Goal: Task Accomplishment & Management: Manage account settings

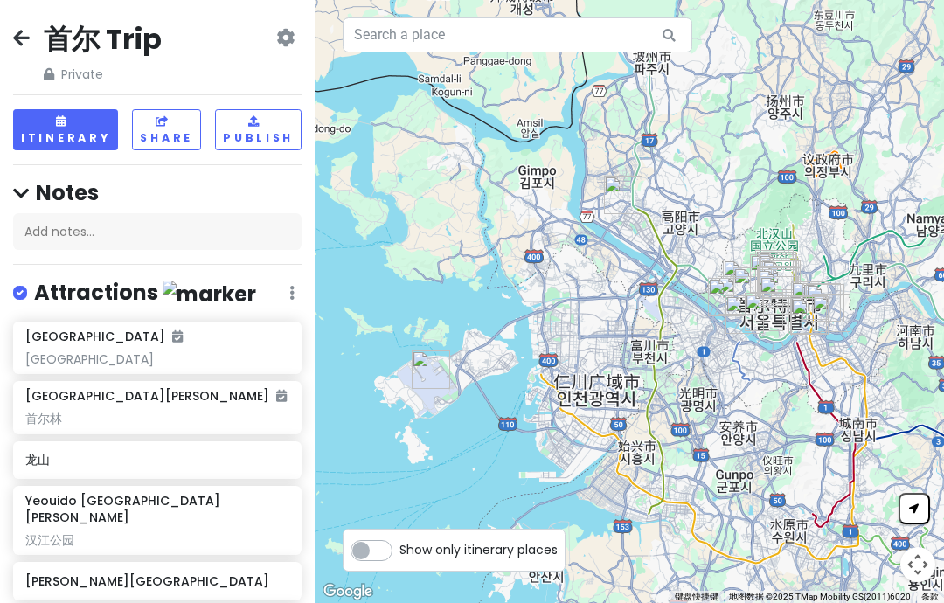
click at [24, 38] on icon at bounding box center [21, 38] width 17 height 14
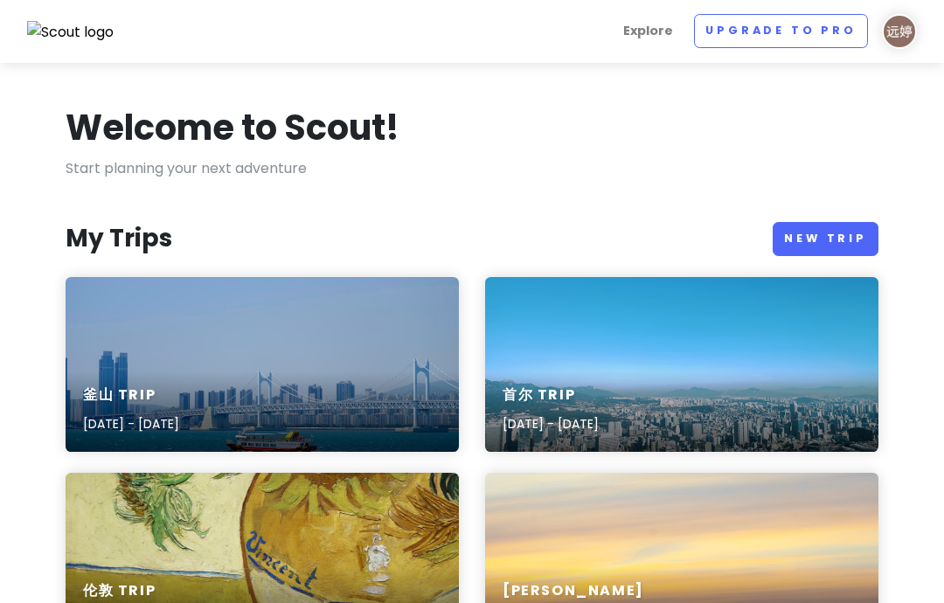
click at [840, 237] on link "New Trip" at bounding box center [826, 239] width 106 height 34
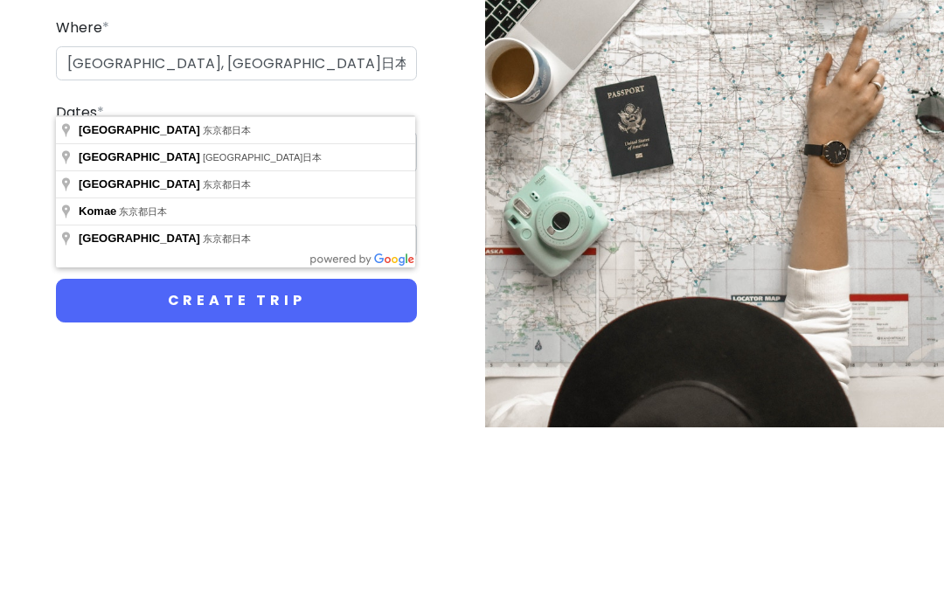
scroll to position [70, 0]
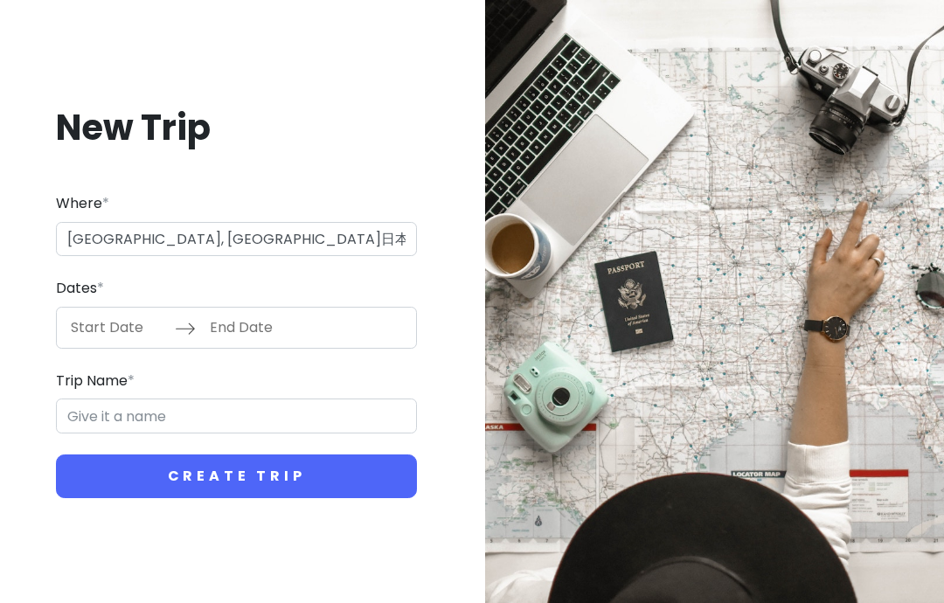
type input "日本[GEOGRAPHIC_DATA]东京"
type input "东京 Trip"
click at [111, 308] on input "Start Date" at bounding box center [118, 328] width 114 height 40
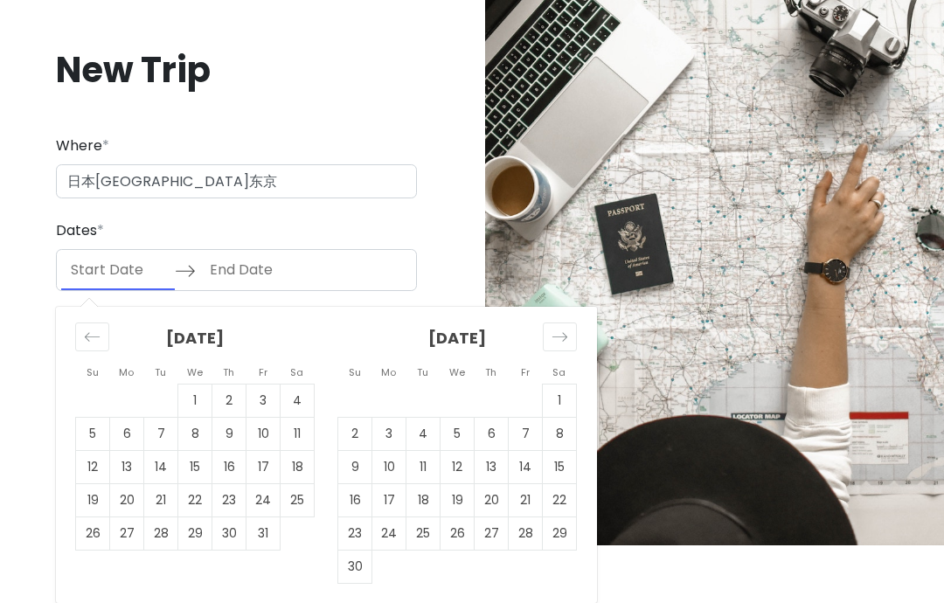
scroll to position [92, 0]
click at [560, 344] on icon "Move forward to switch to the next month." at bounding box center [560, 337] width 17 height 17
click at [558, 337] on icon "Move forward to switch to the next month." at bounding box center [560, 337] width 17 height 17
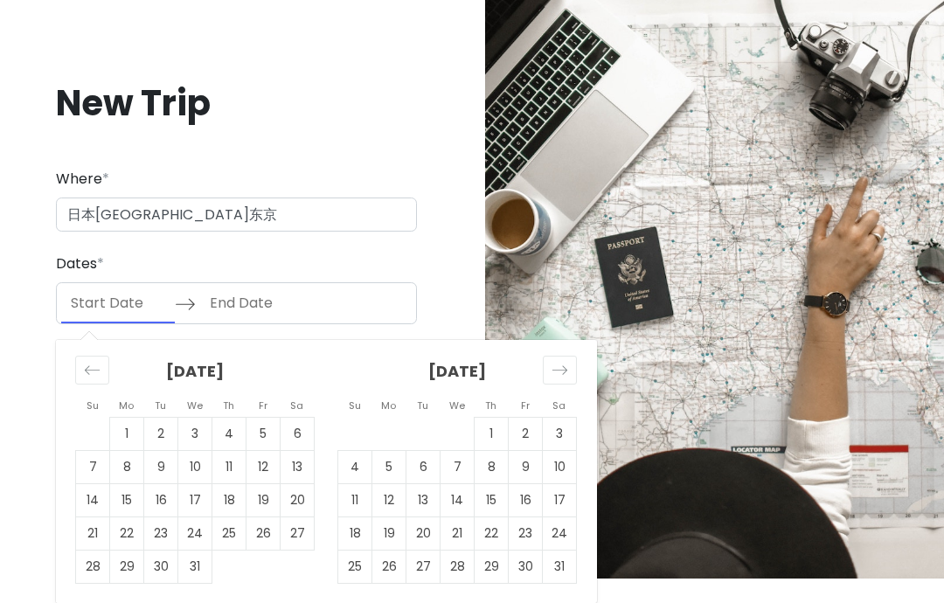
scroll to position [70, 0]
click at [557, 459] on td "10" at bounding box center [560, 466] width 34 height 33
type input "[DATE]"
click at [562, 491] on td "17" at bounding box center [560, 500] width 34 height 33
type input "[DATE]"
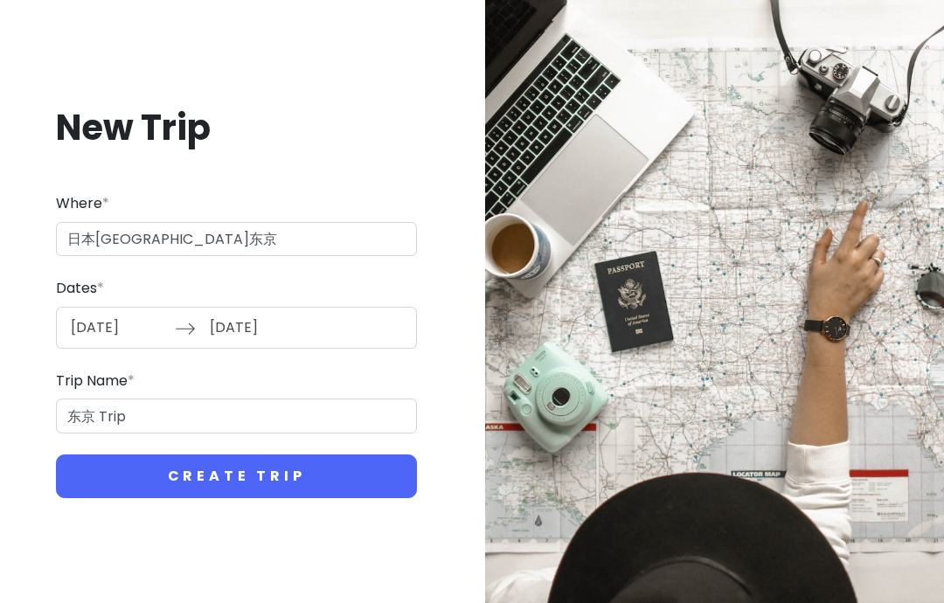
click at [350, 455] on button "Create Trip" at bounding box center [236, 477] width 361 height 44
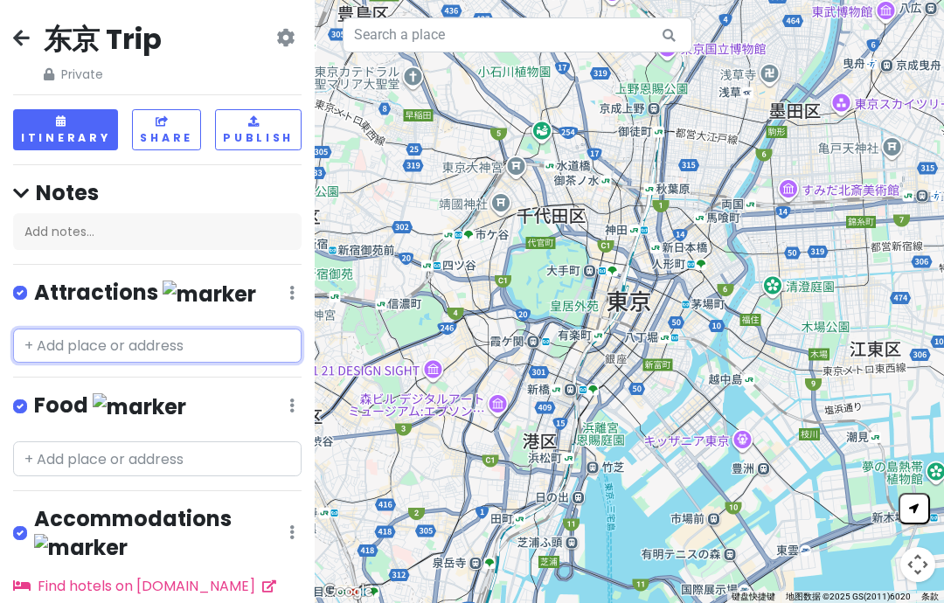
click at [51, 341] on input "text" at bounding box center [157, 346] width 289 height 35
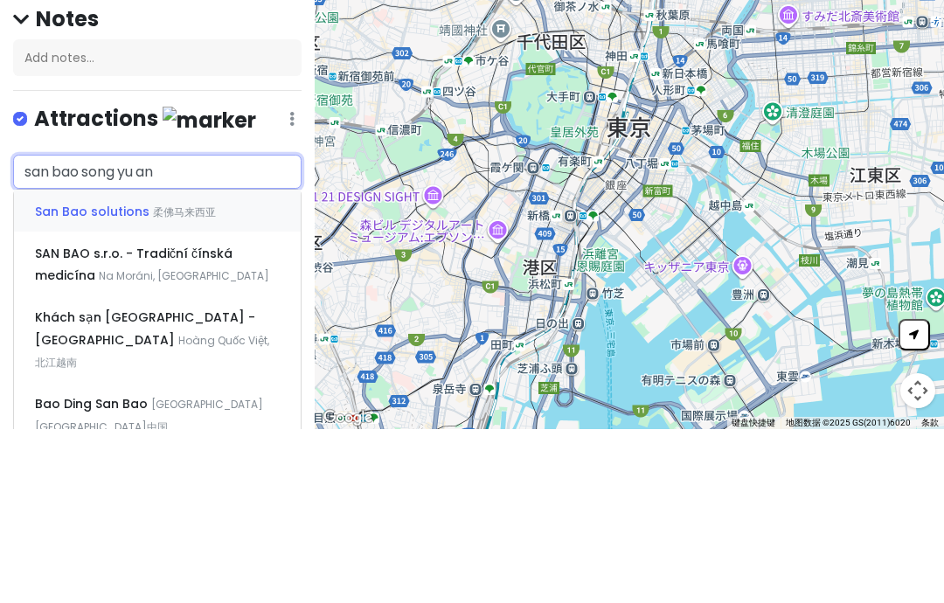
type input "san bao song yuan"
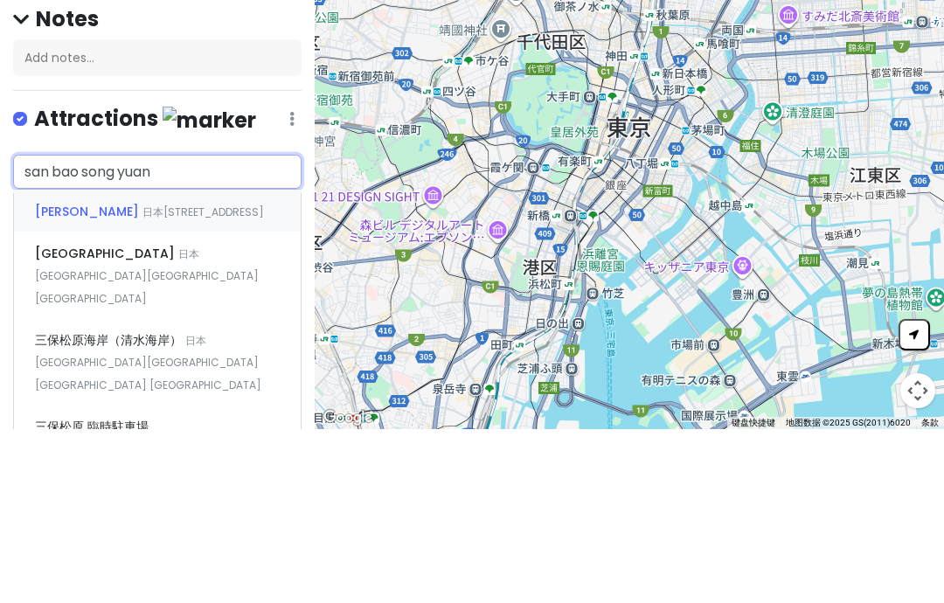
click at [230, 379] on span "日本[STREET_ADDRESS]" at bounding box center [204, 386] width 122 height 15
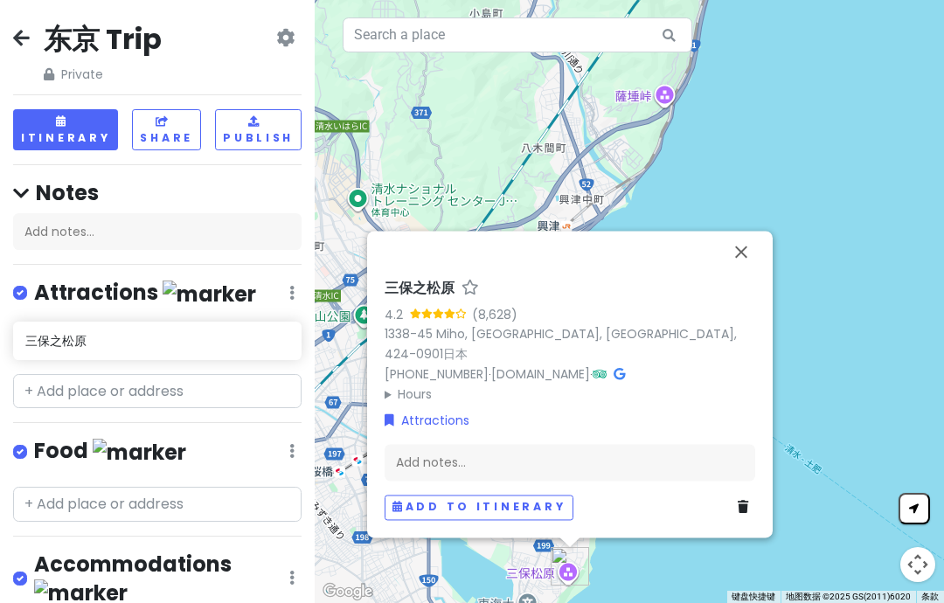
click at [748, 231] on button "关闭" at bounding box center [741, 252] width 42 height 42
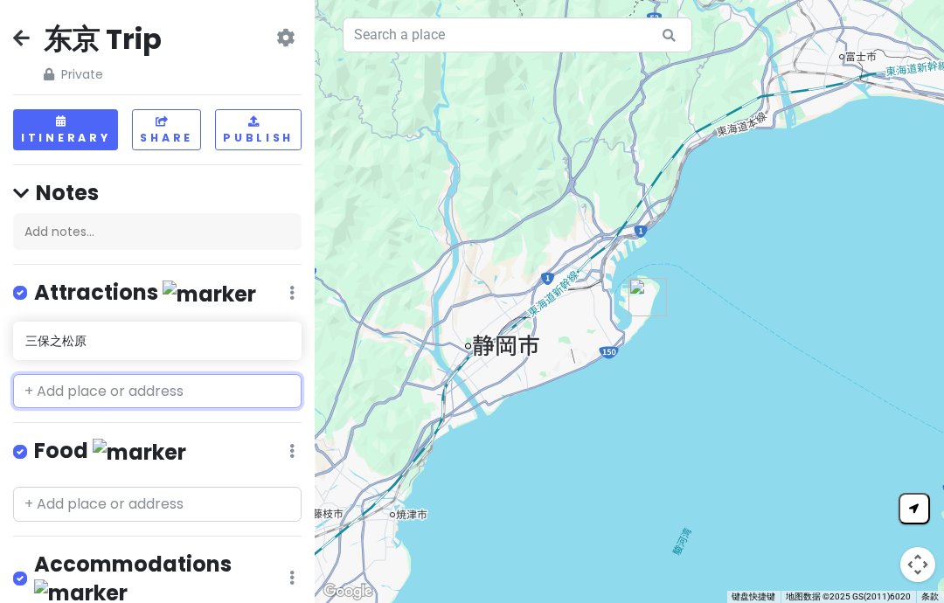
click at [68, 374] on input "text" at bounding box center [157, 391] width 289 height 35
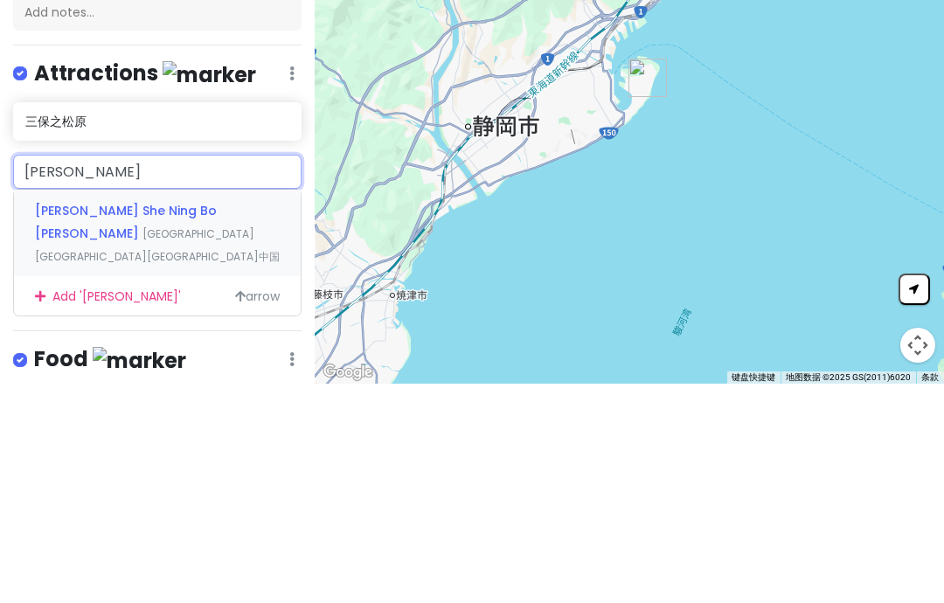
type input "日本平"
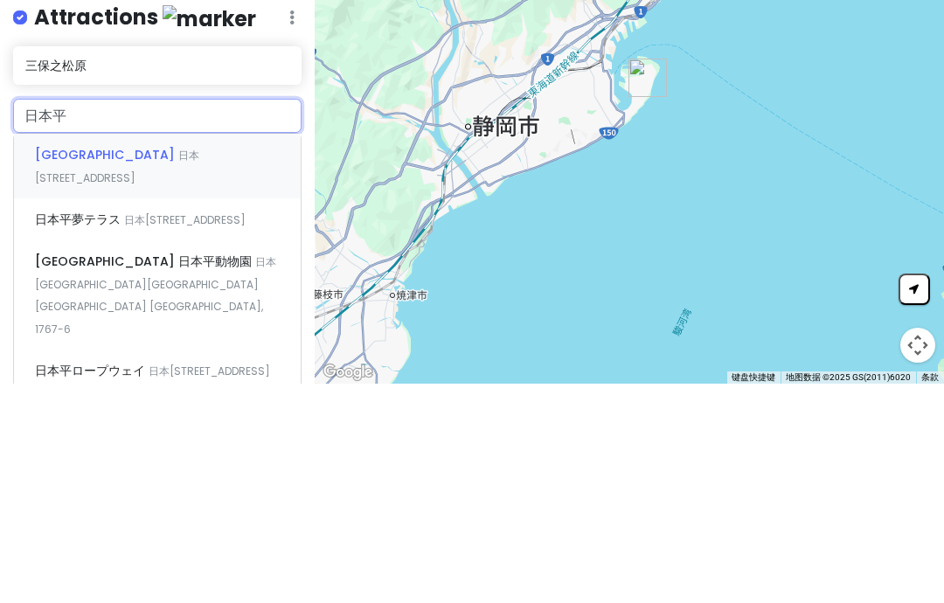
scroll to position [39, 0]
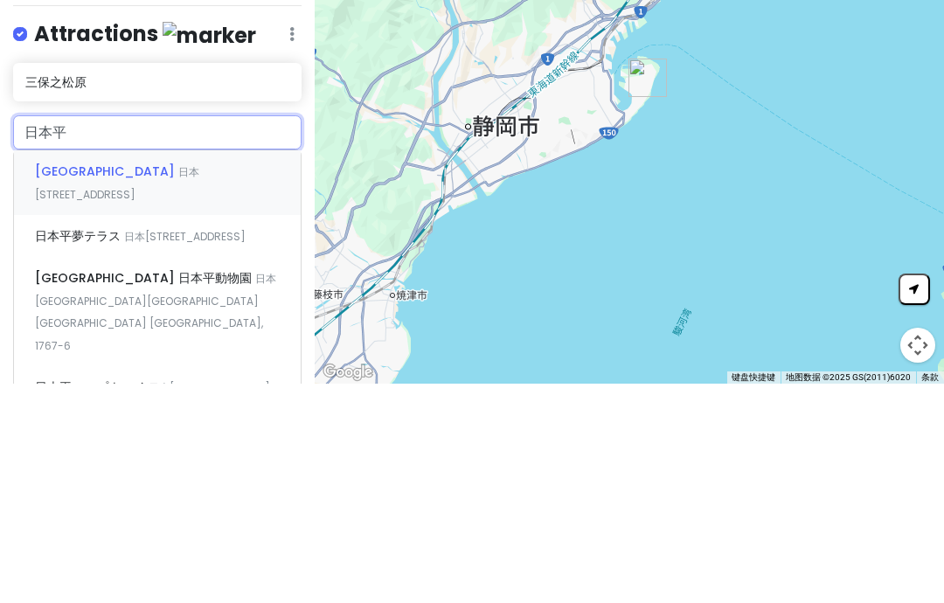
click at [59, 382] on span "[GEOGRAPHIC_DATA]" at bounding box center [106, 390] width 143 height 17
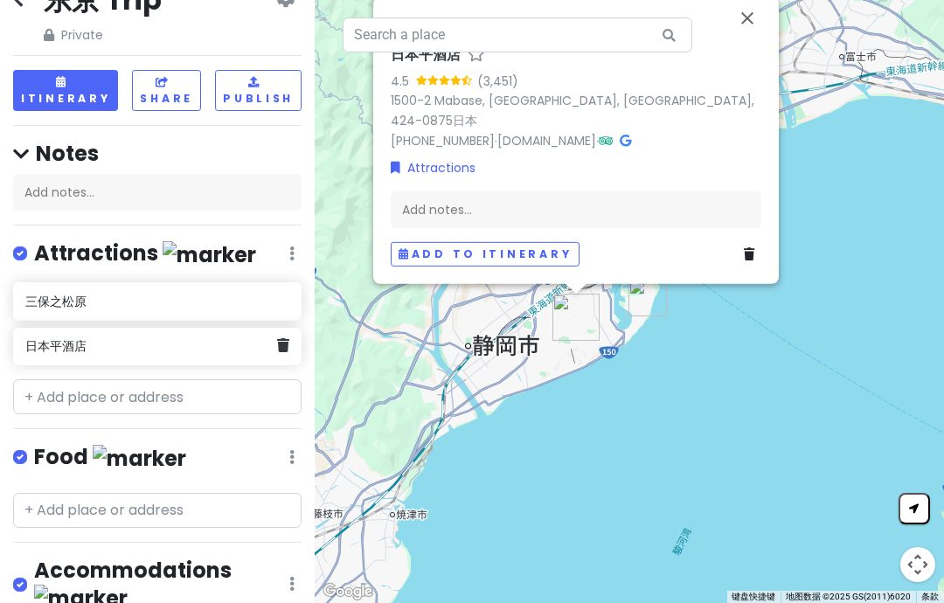
click at [284, 338] on icon at bounding box center [283, 345] width 12 height 14
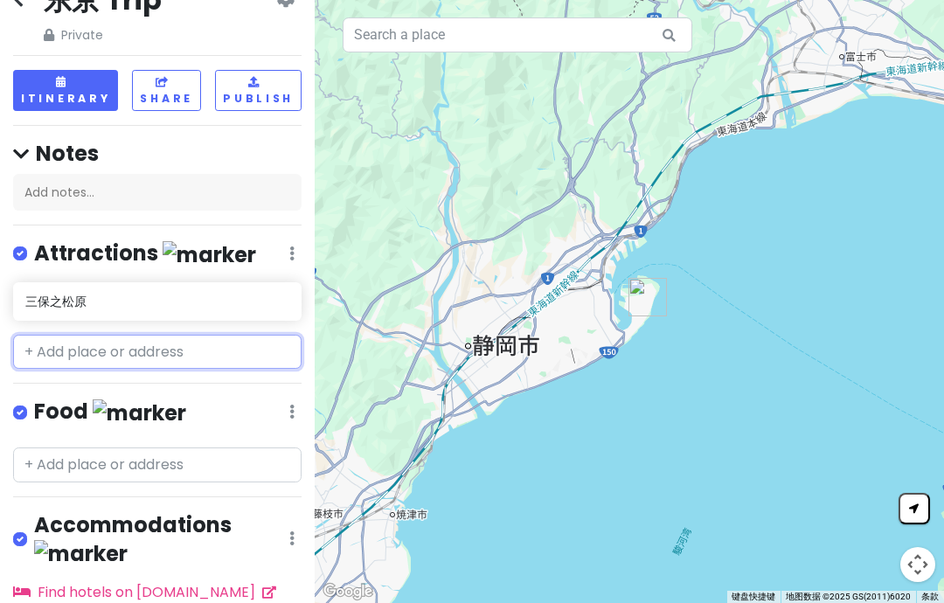
click at [90, 355] on input "text" at bounding box center [157, 352] width 289 height 35
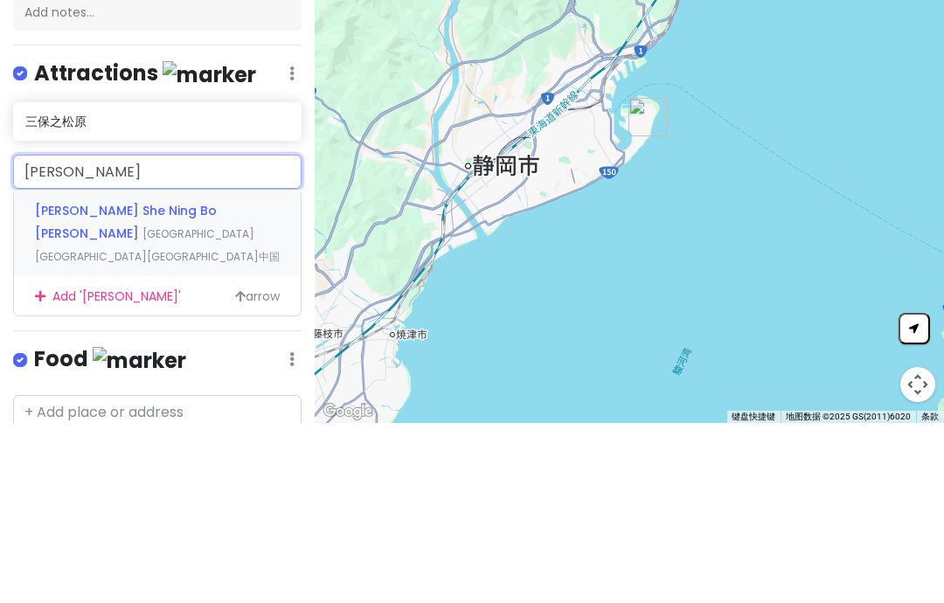
type input "日本平"
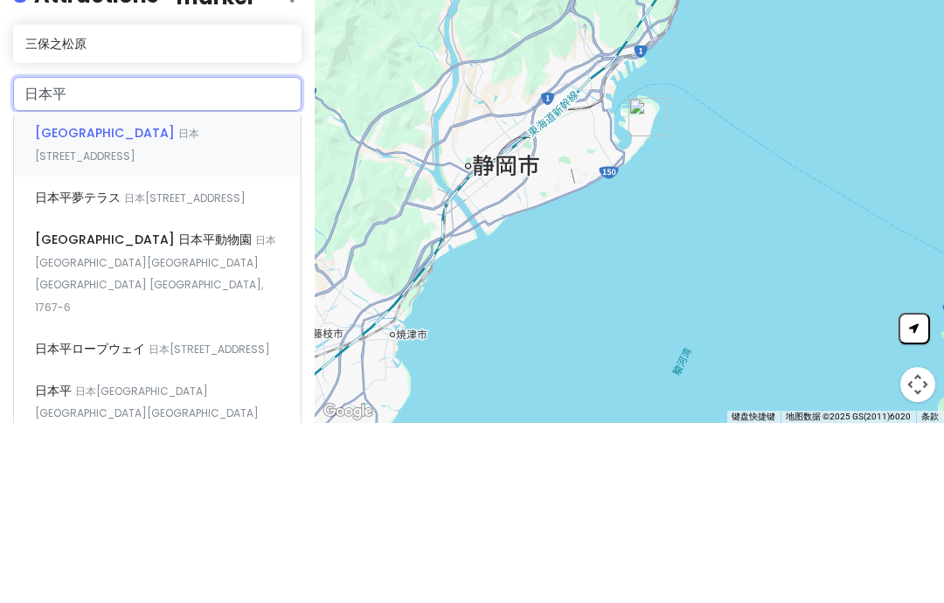
scroll to position [124, 0]
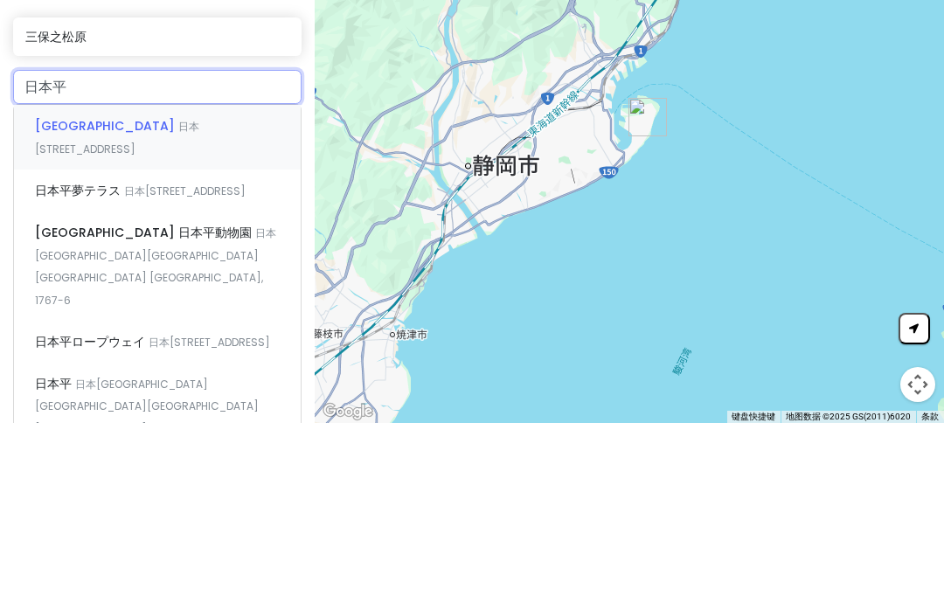
click at [62, 350] on div "日本平夢テラス 日本[STREET_ADDRESS]" at bounding box center [157, 371] width 287 height 42
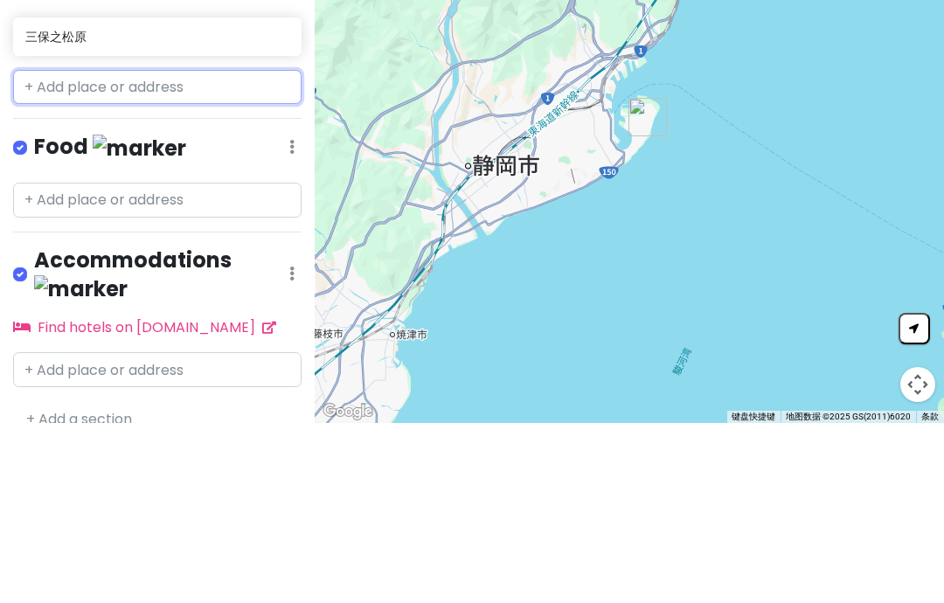
scroll to position [47, 0]
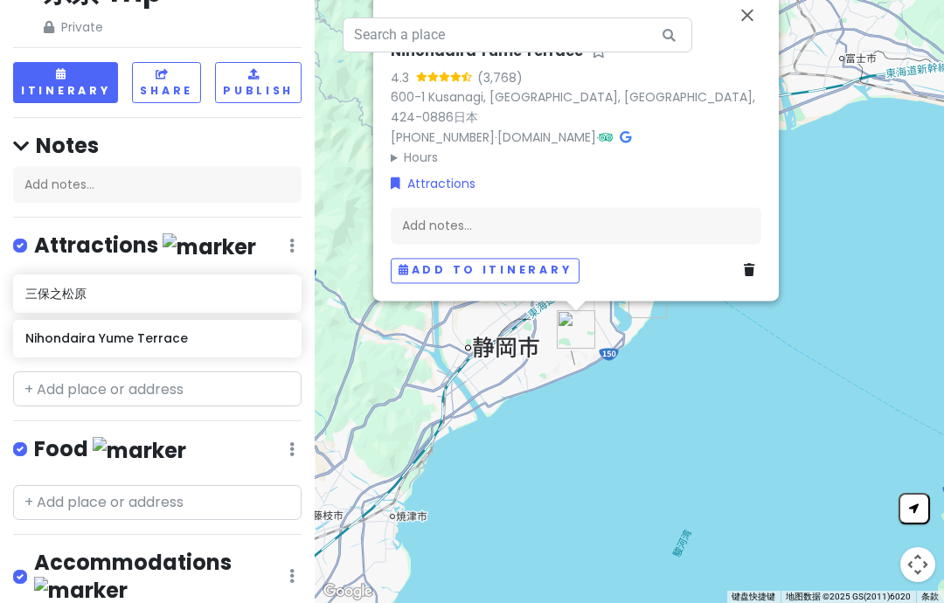
click at [752, 265] on icon at bounding box center [749, 271] width 10 height 12
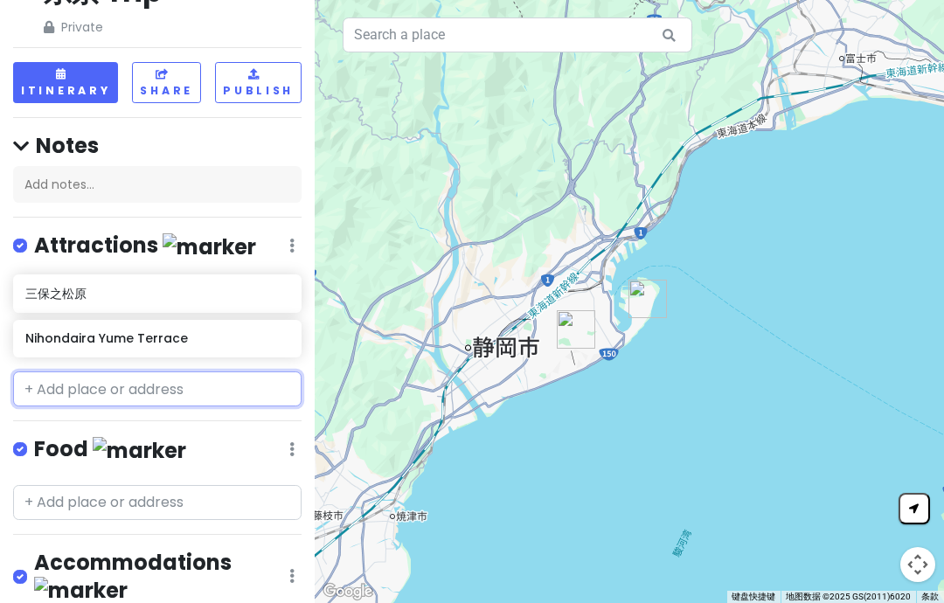
scroll to position [0, 0]
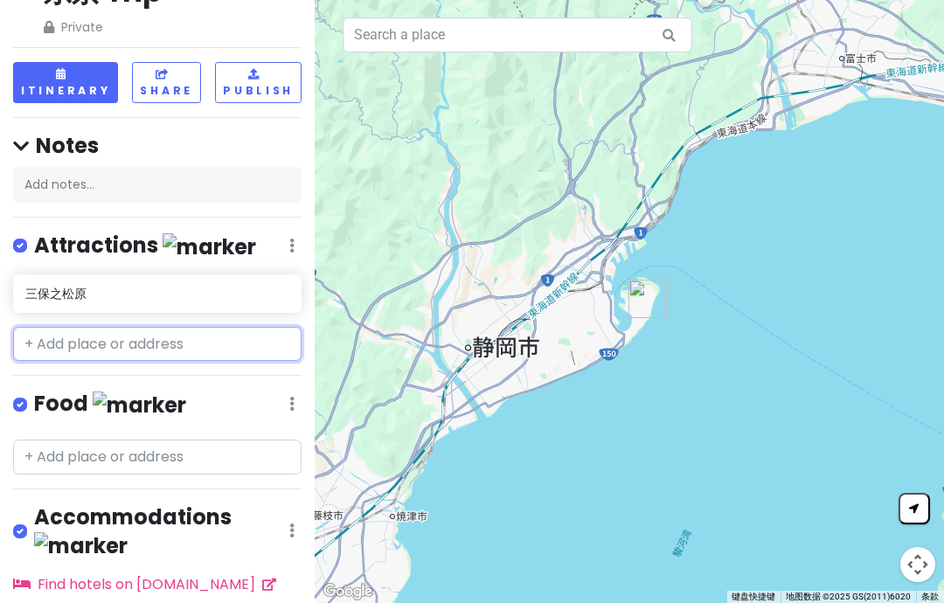
click at [157, 354] on input "text" at bounding box center [157, 344] width 289 height 35
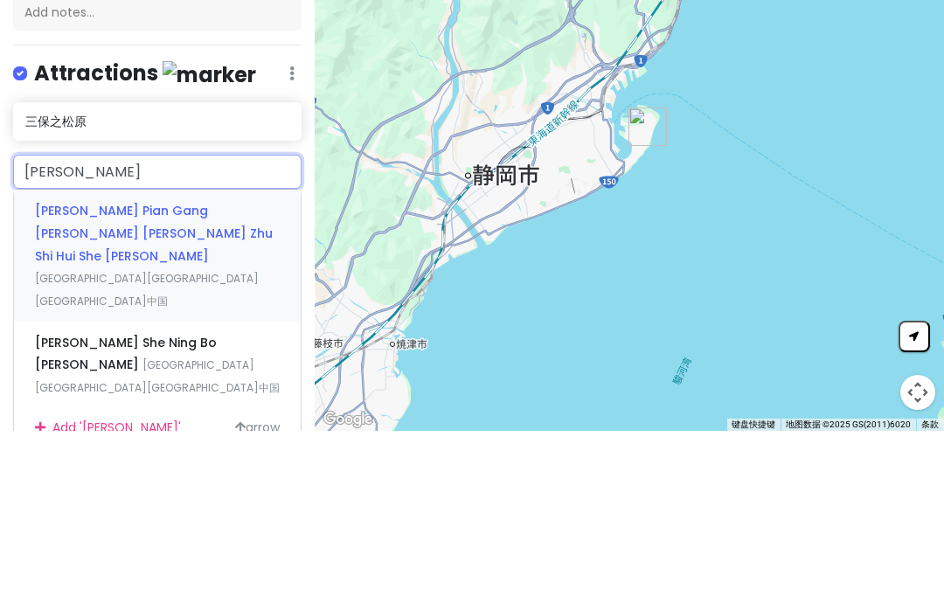
type input "日本平"
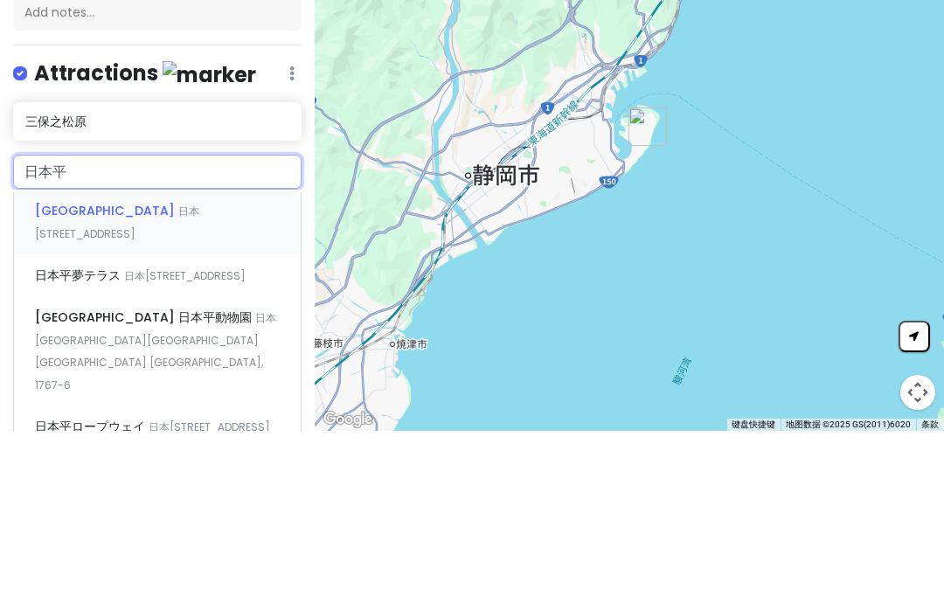
click at [51, 362] on div "[GEOGRAPHIC_DATA] 日本[STREET_ADDRESS]" at bounding box center [157, 394] width 287 height 65
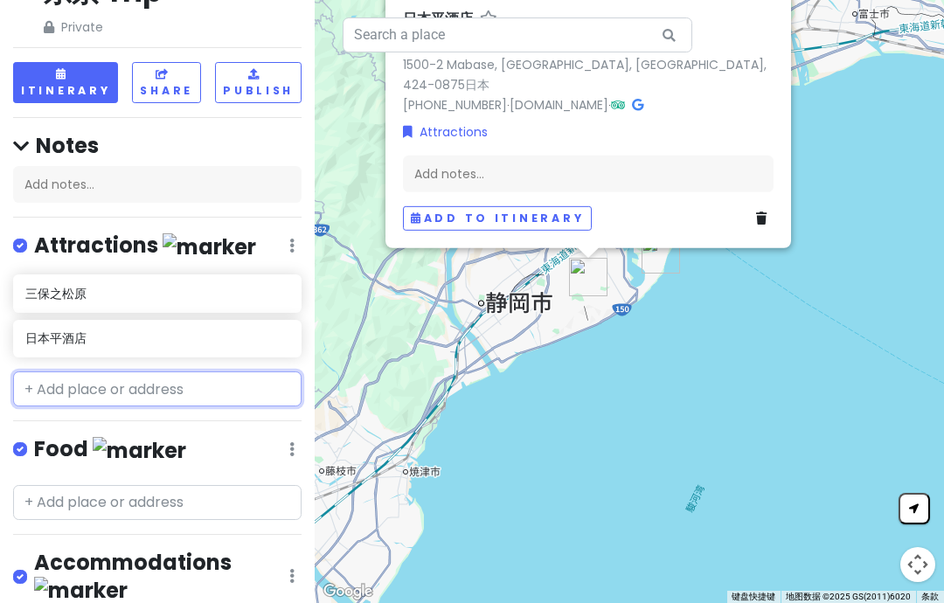
click at [132, 372] on input "text" at bounding box center [157, 389] width 289 height 35
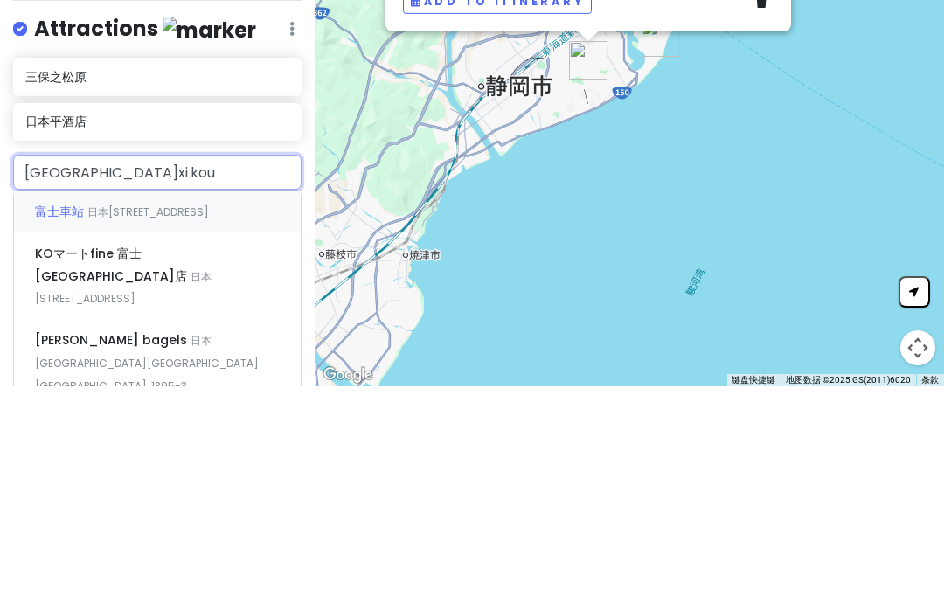
type input "[GEOGRAPHIC_DATA]西口"
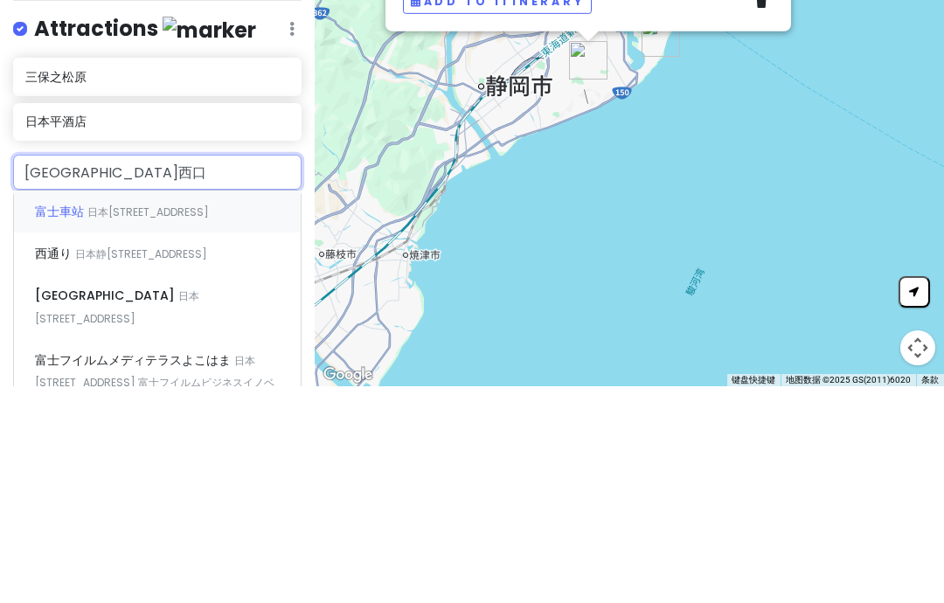
click at [65, 420] on span "富士車站" at bounding box center [61, 428] width 52 height 17
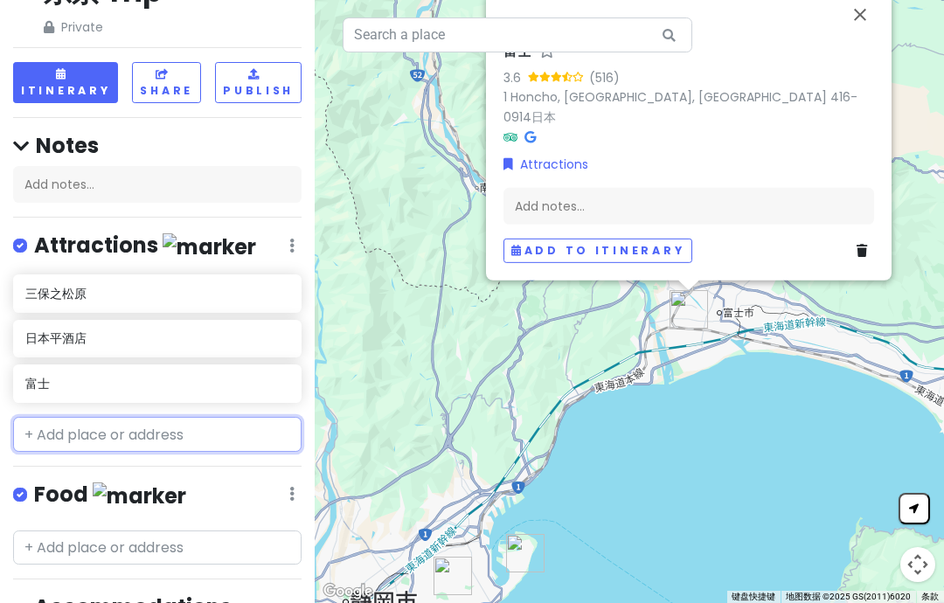
click at [122, 417] on input "text" at bounding box center [157, 434] width 289 height 35
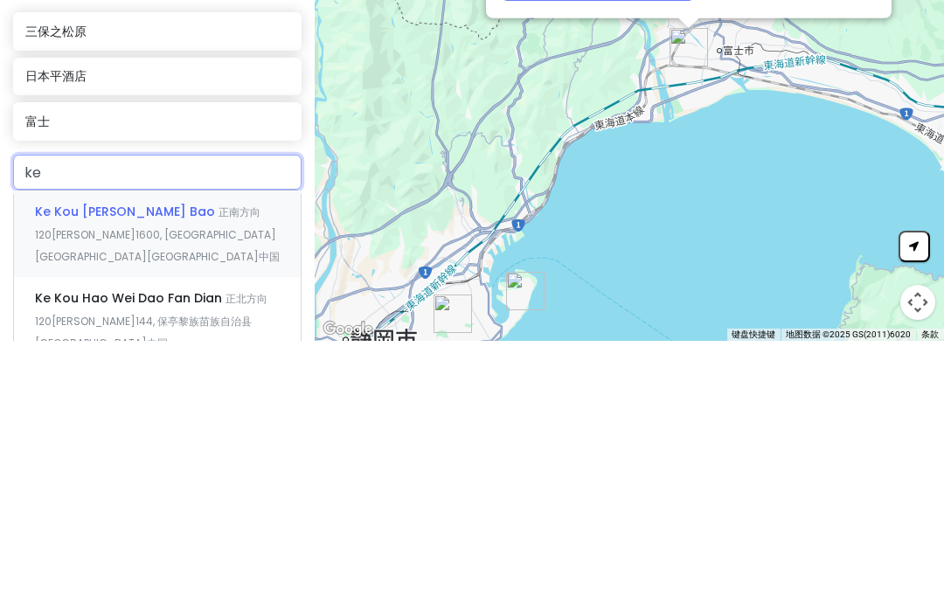
type input "k"
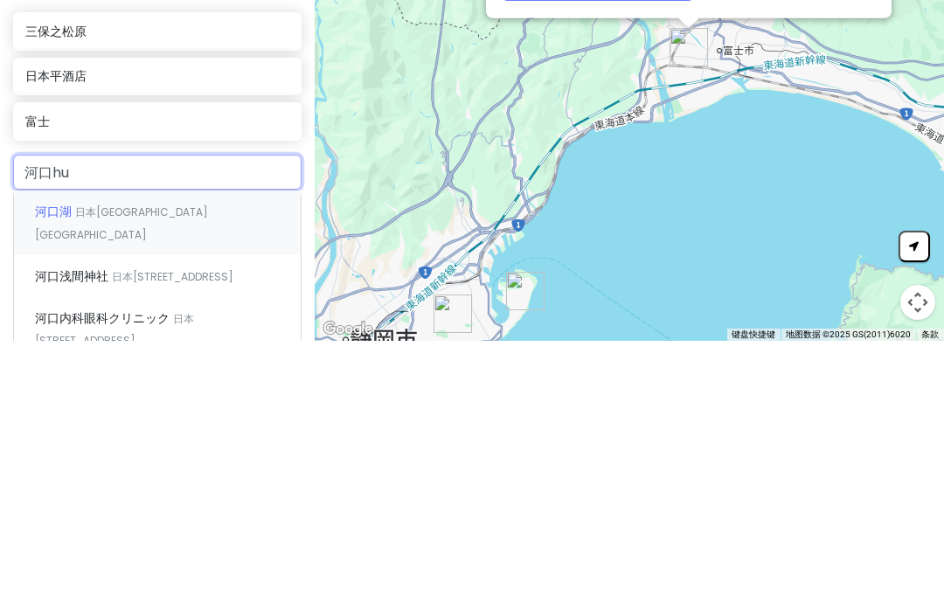
type input "河口湖"
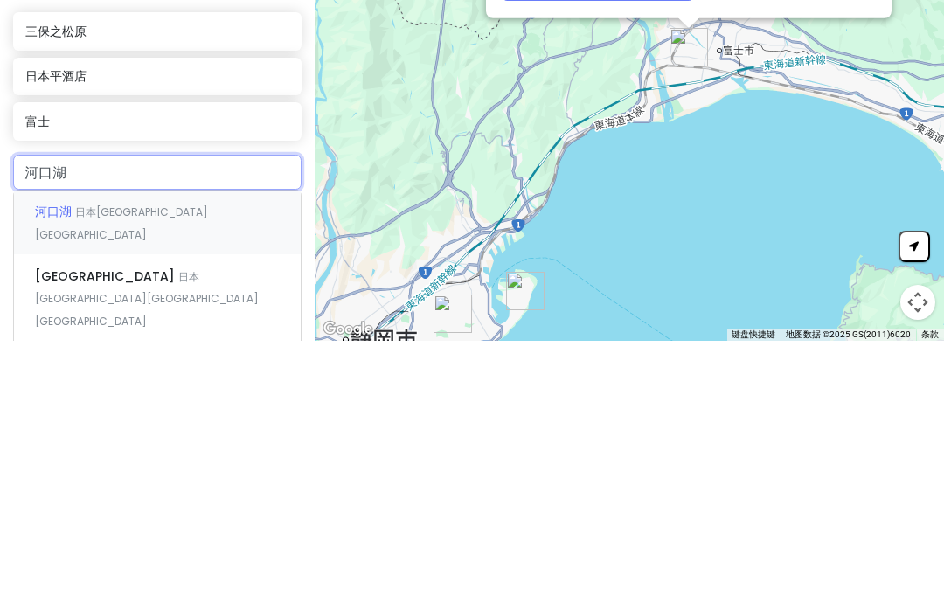
click at [67, 465] on span "河口湖" at bounding box center [55, 473] width 40 height 17
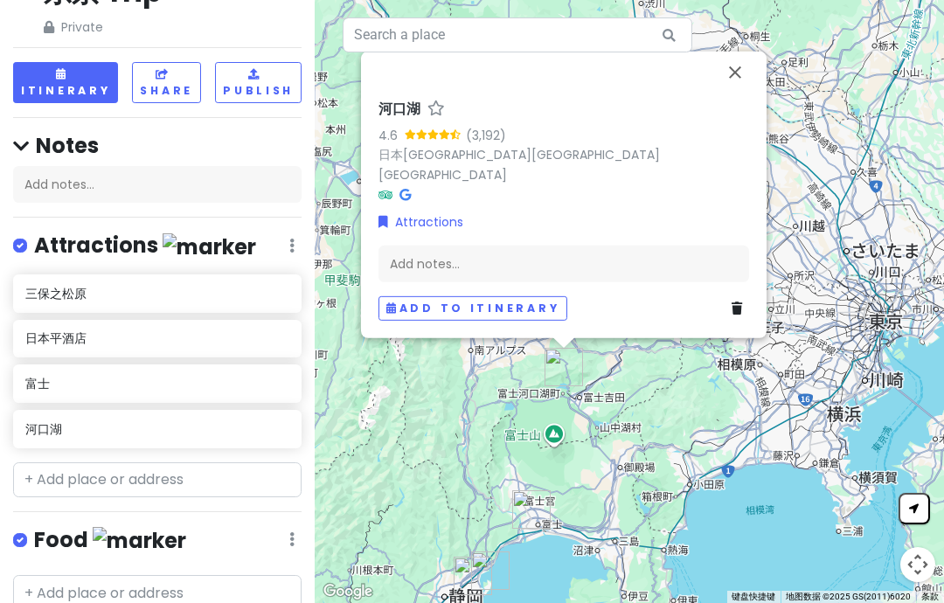
click at [737, 60] on button "关闭" at bounding box center [735, 73] width 42 height 42
